Goal: Transaction & Acquisition: Download file/media

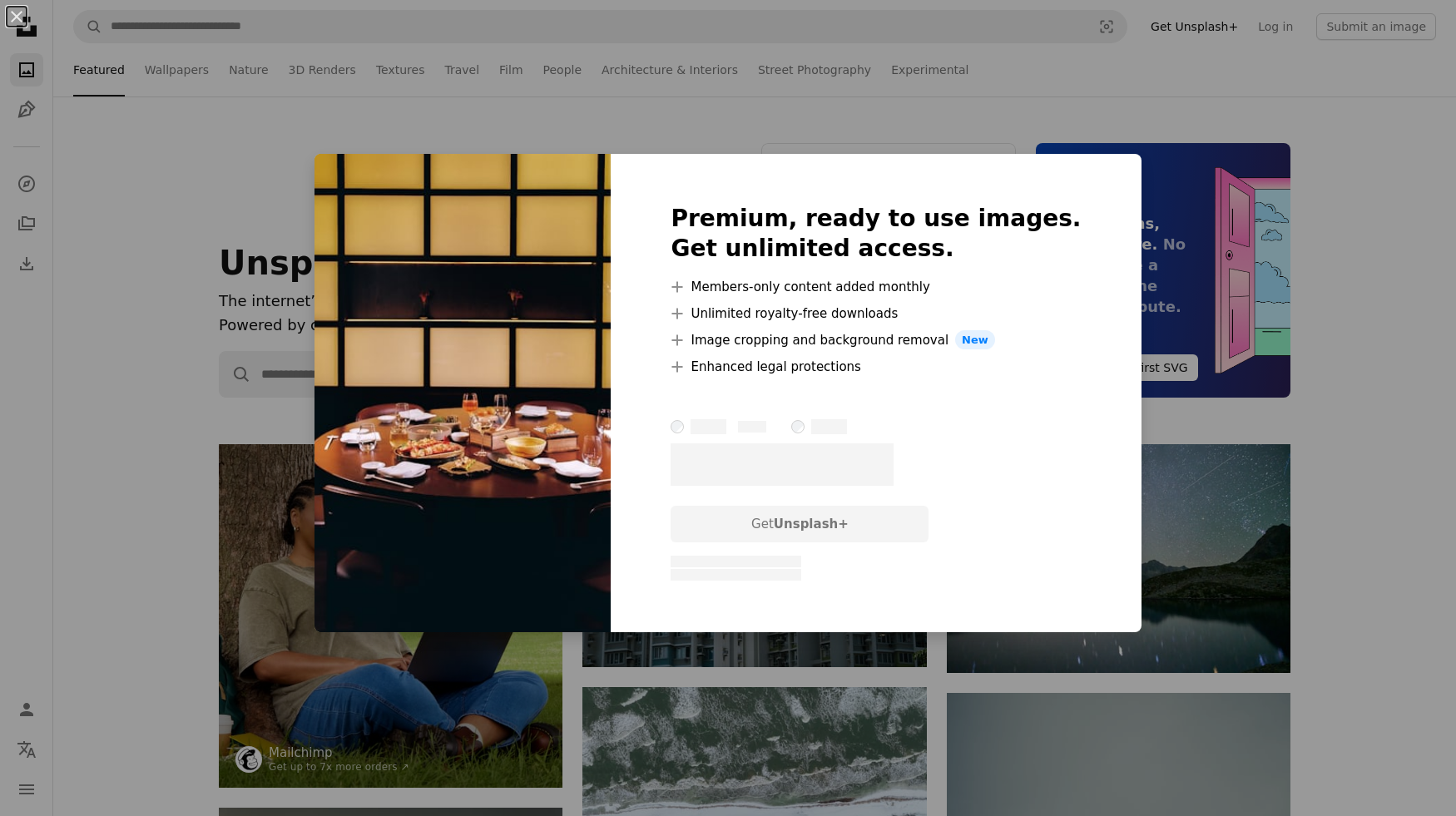
scroll to position [7103, 0]
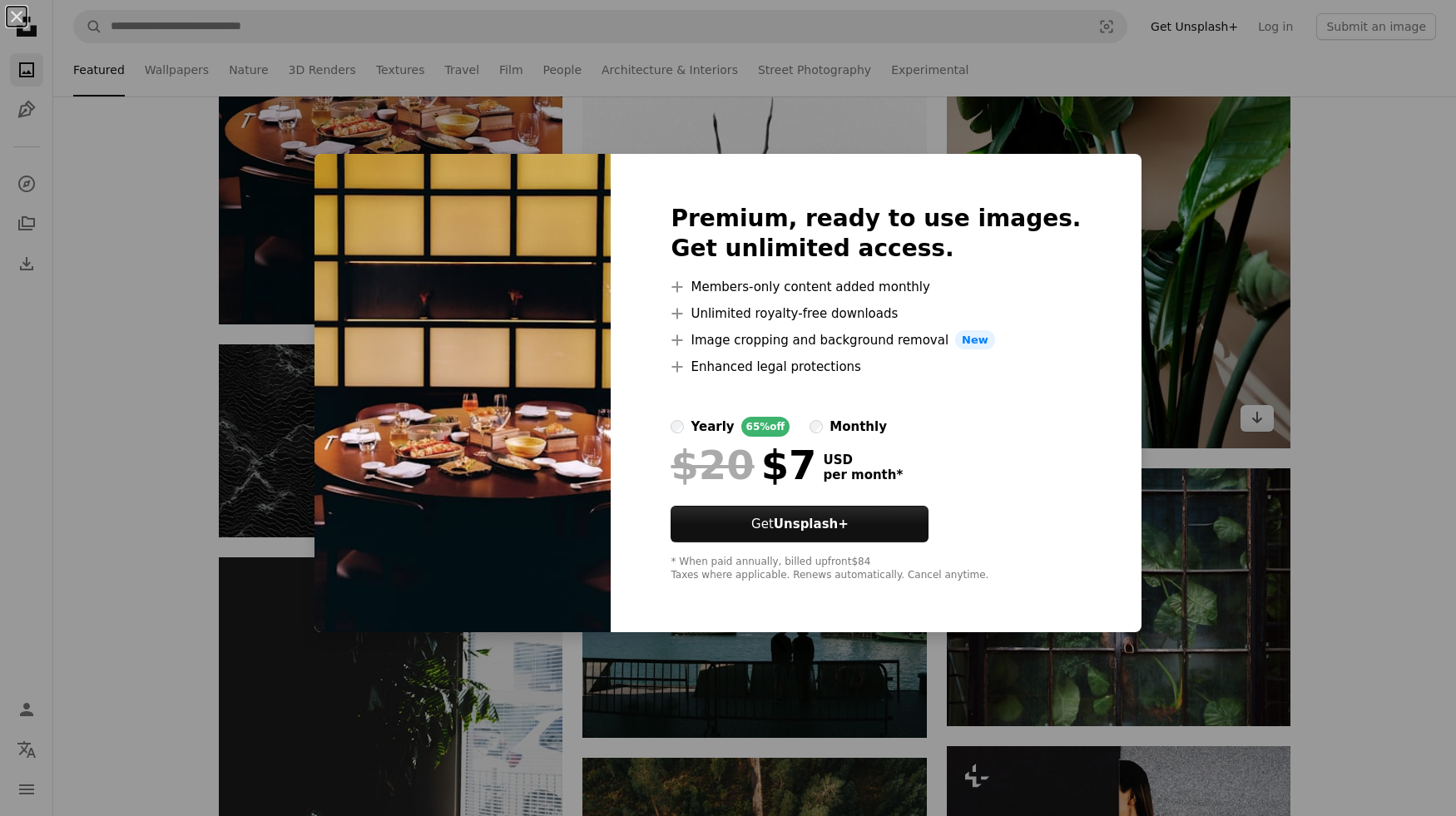
click at [1196, 184] on div "An X shape Premium, ready to use images. Get unlimited access. A plus sign Memb…" at bounding box center [728, 408] width 1456 height 816
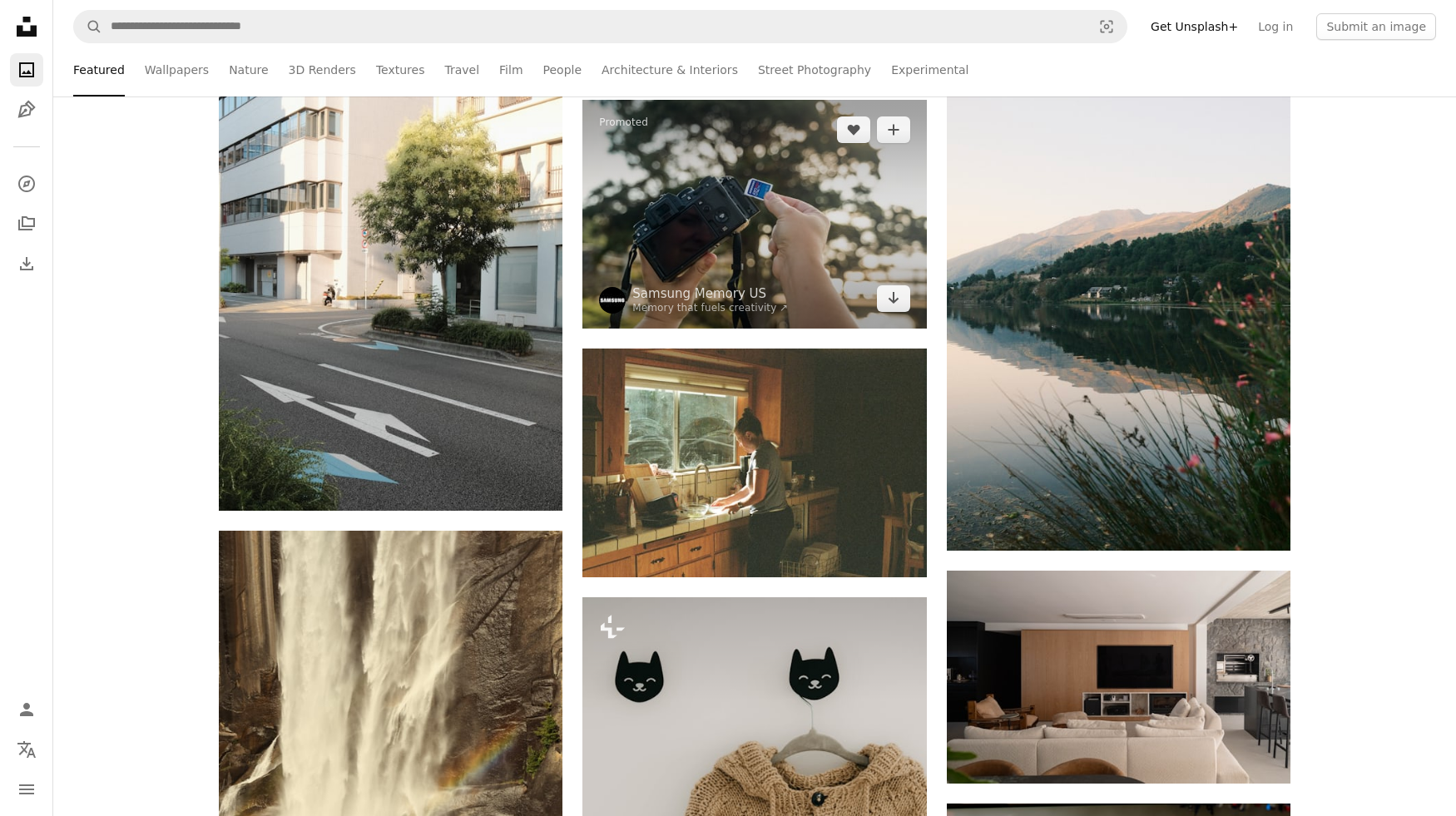
scroll to position [17867, 0]
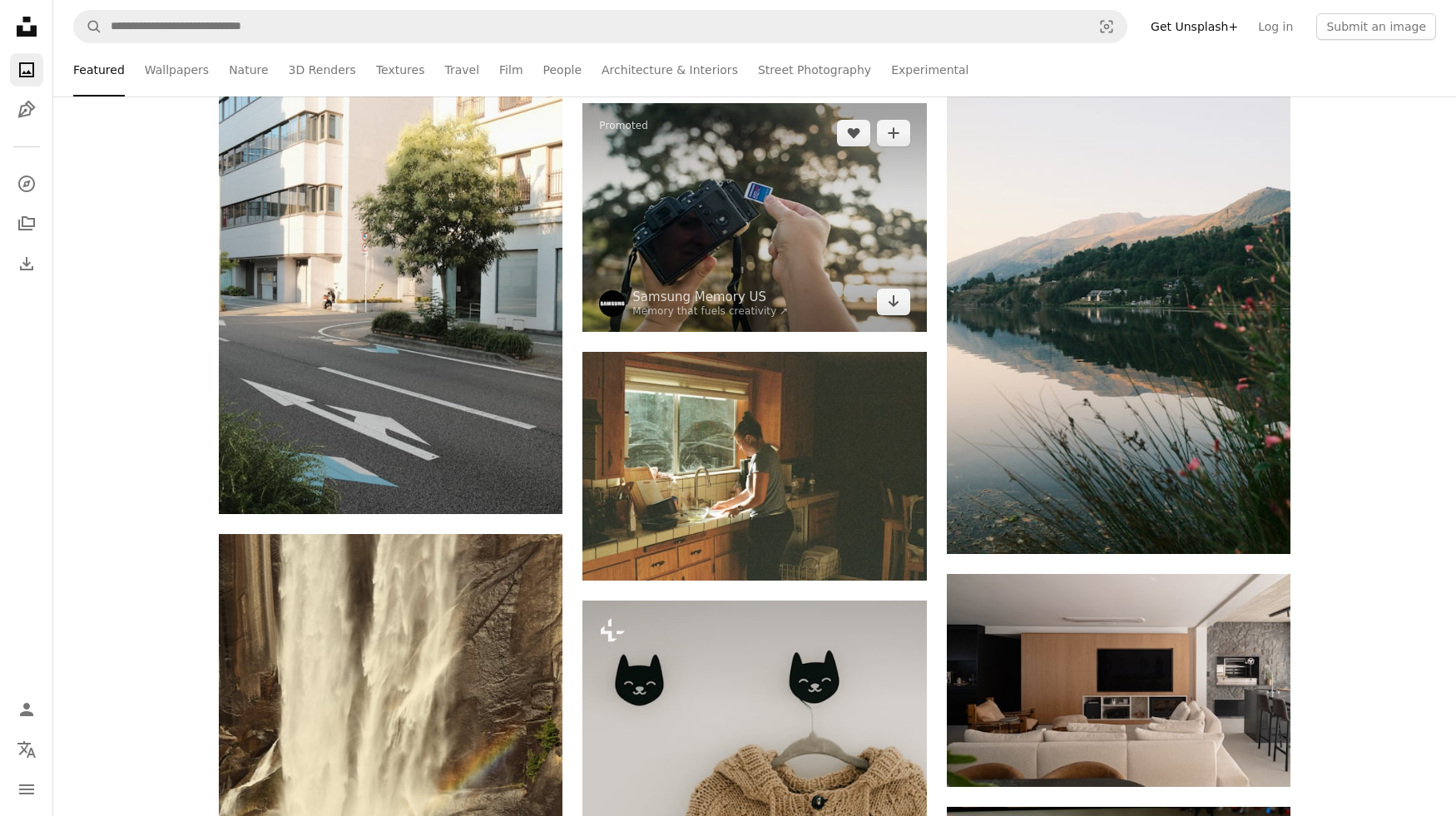
click at [916, 277] on img at bounding box center [754, 217] width 343 height 228
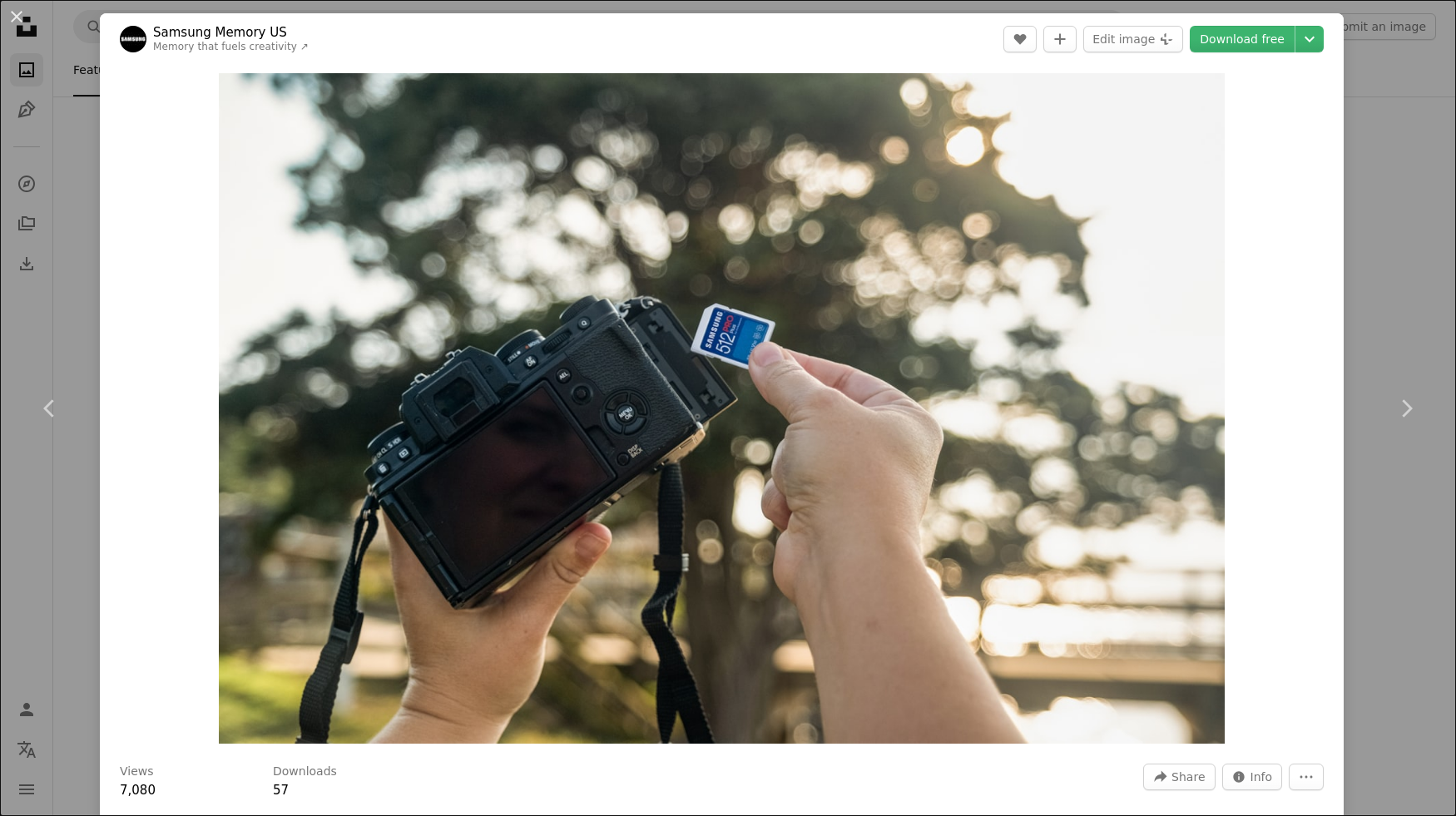
click at [1390, 187] on div "An X shape Chevron left Chevron right Samsung Memory US Memory that fuels creat…" at bounding box center [728, 408] width 1456 height 816
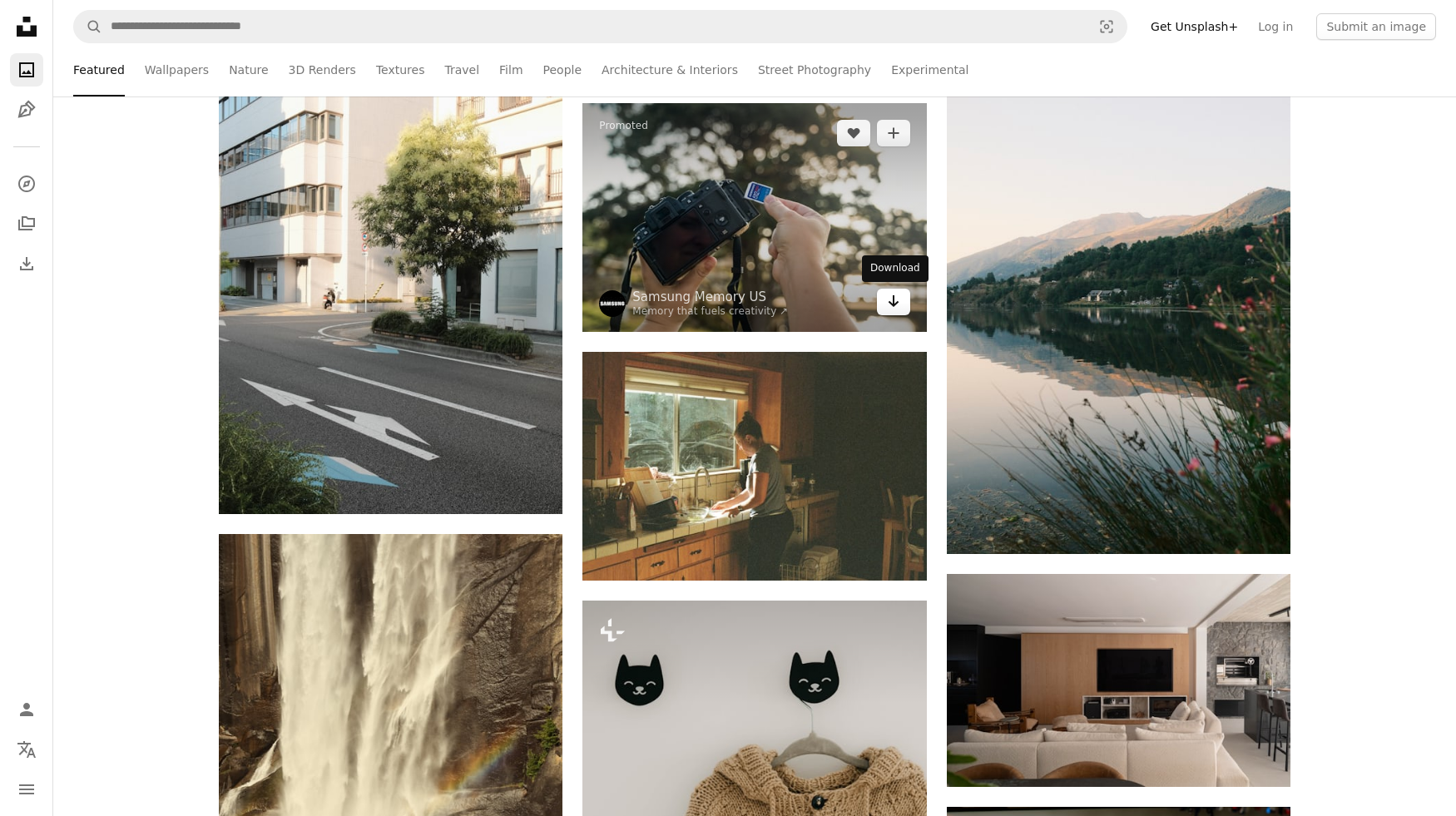
click at [887, 308] on icon "Arrow pointing down" at bounding box center [893, 301] width 13 height 20
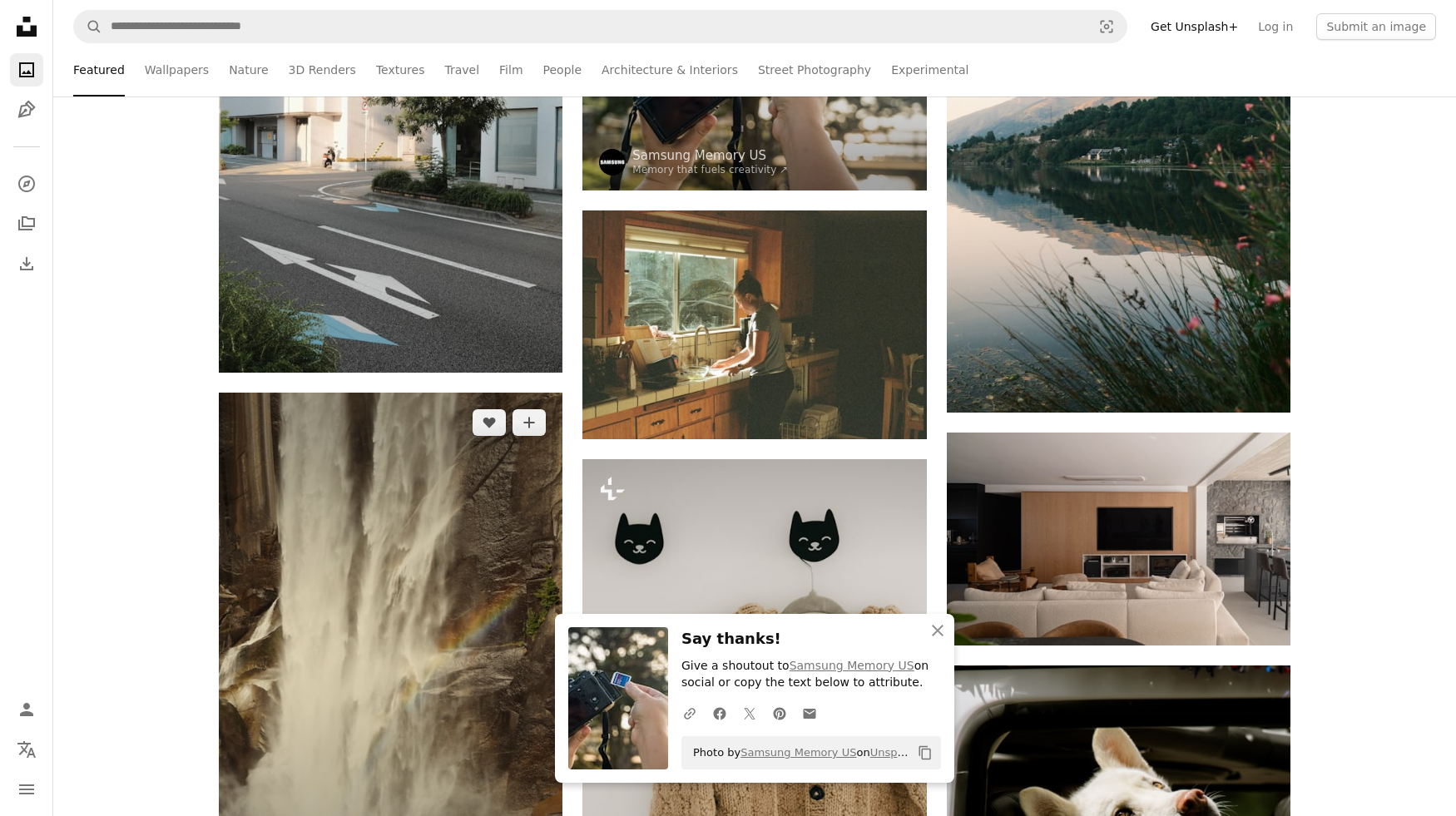
scroll to position [18247, 0]
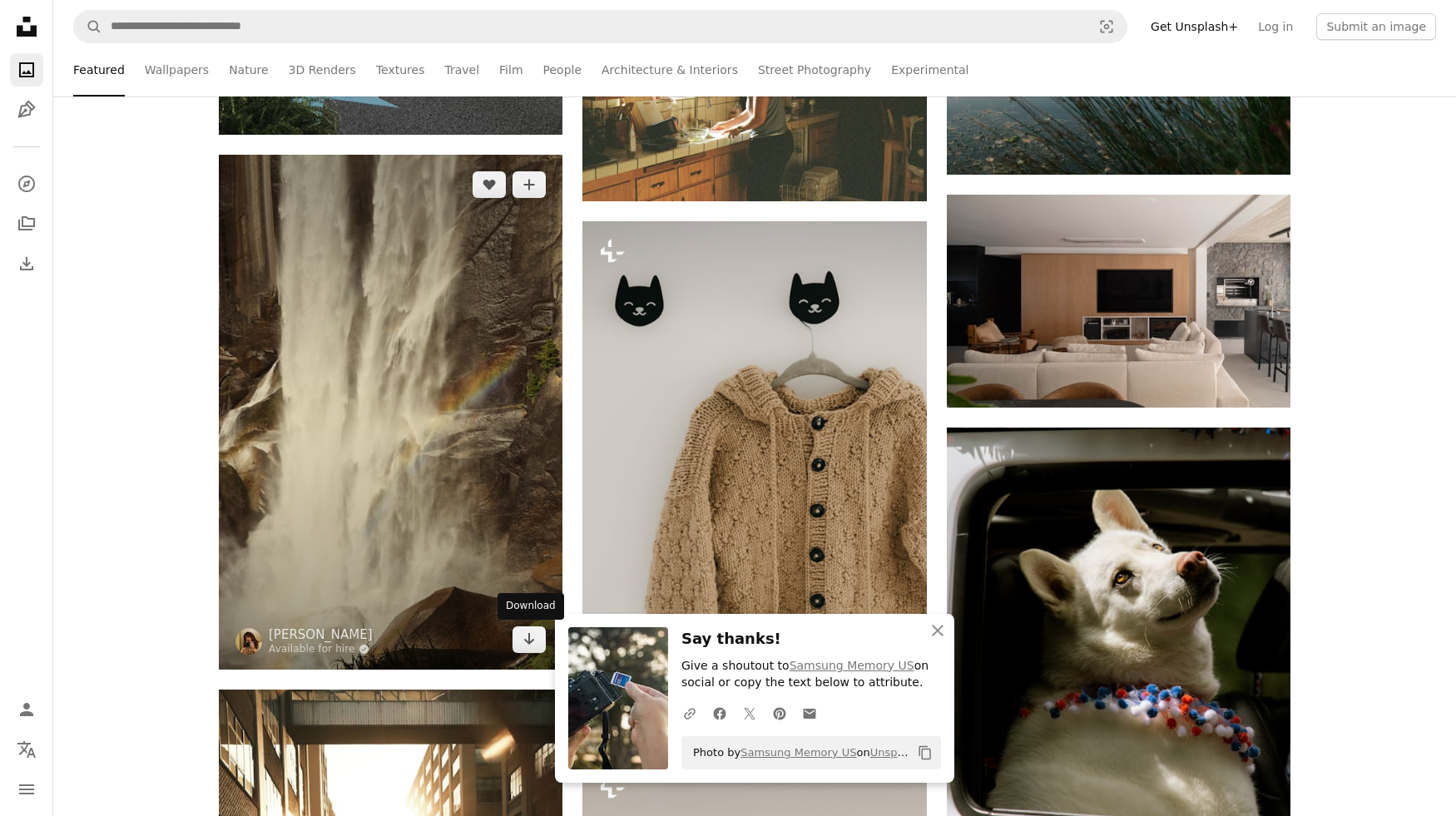
click at [525, 659] on img at bounding box center [390, 412] width 343 height 515
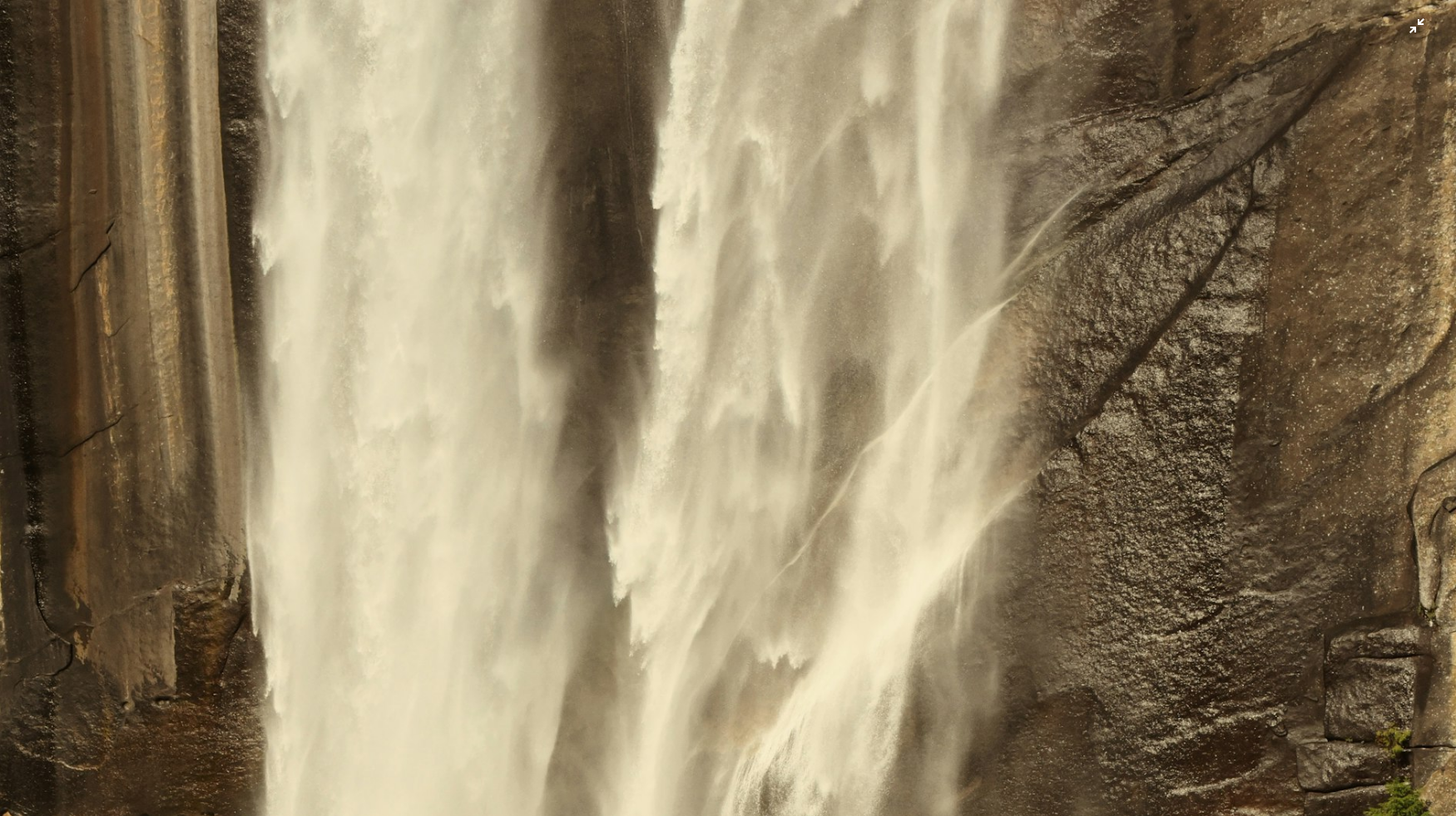
scroll to position [674, 0]
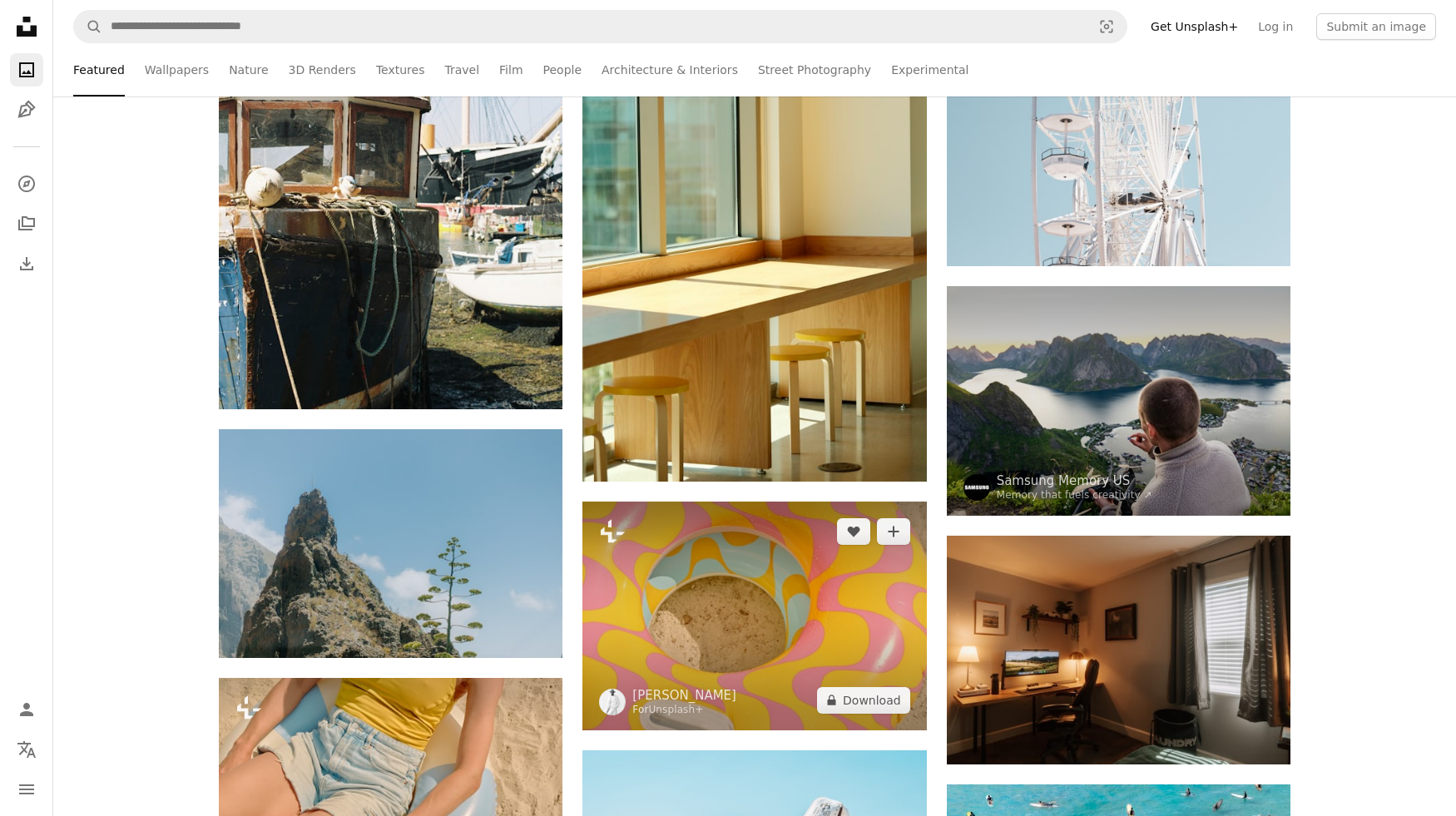
scroll to position [22202, 0]
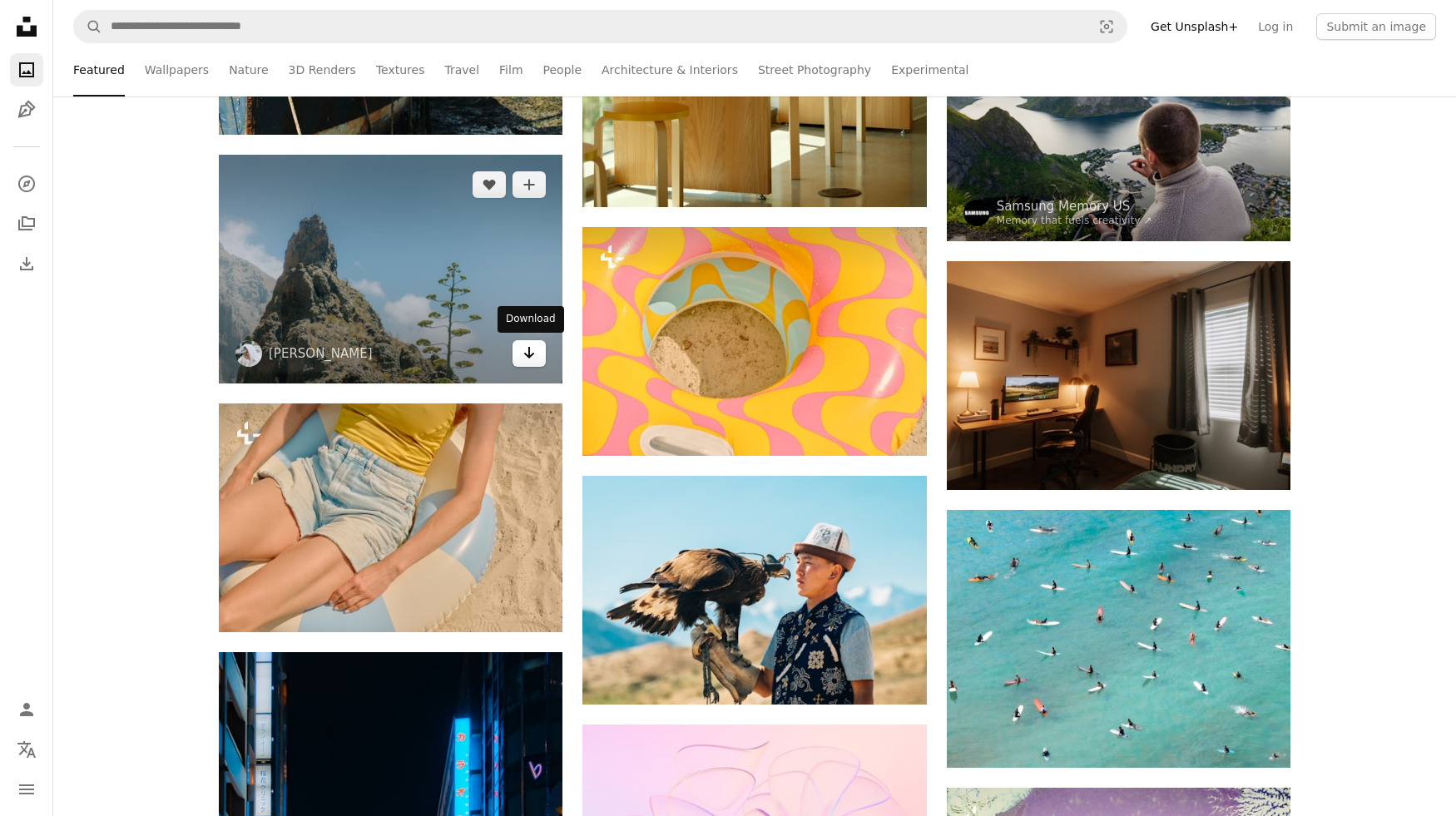
click at [524, 355] on icon "Arrow pointing down" at bounding box center [529, 353] width 13 height 20
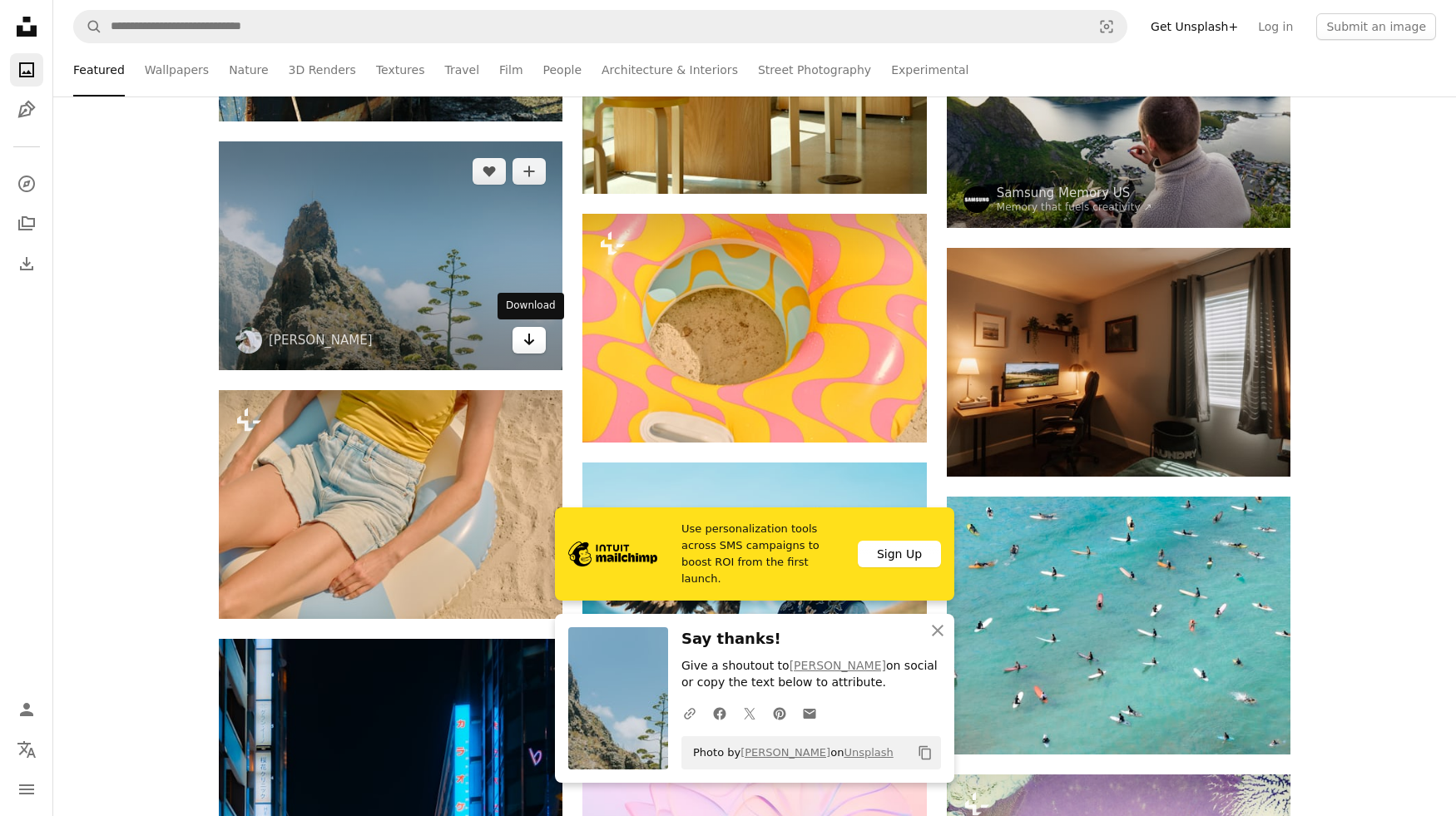
scroll to position [22465, 0]
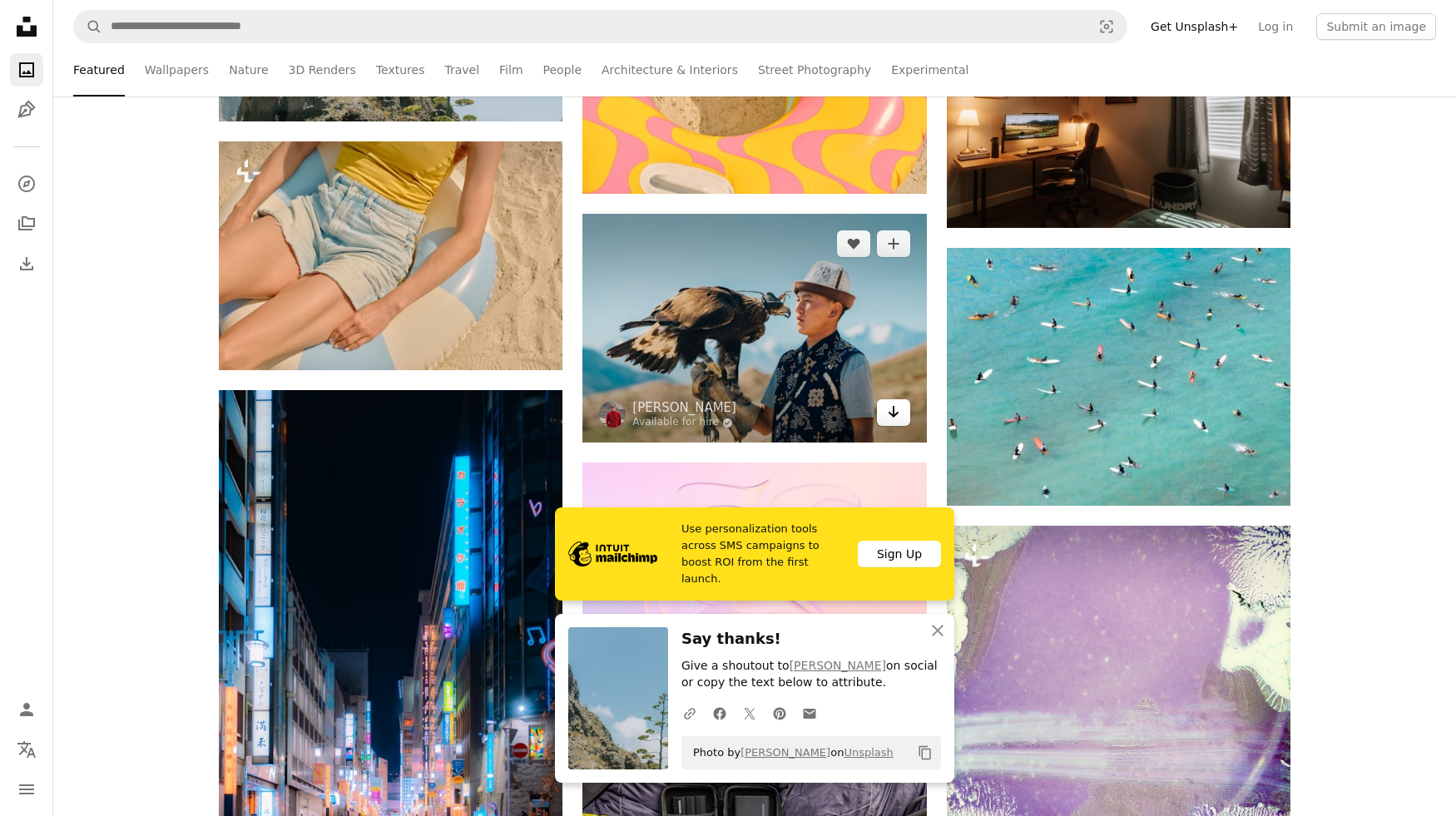
click at [899, 417] on link "Arrow pointing down" at bounding box center [893, 413] width 33 height 27
